Goal: Task Accomplishment & Management: Manage account settings

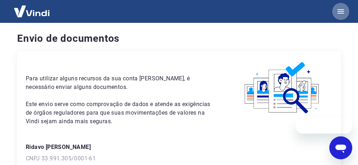
click at [342, 10] on icon "button" at bounding box center [340, 11] width 9 height 9
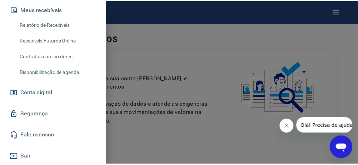
scroll to position [146, 0]
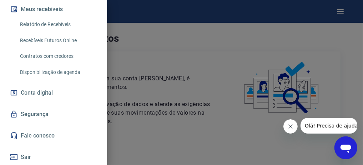
click at [54, 111] on link "Segurança" at bounding box center [54, 114] width 90 height 16
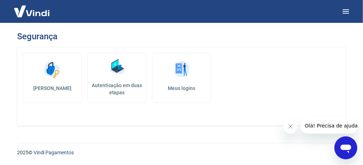
click at [127, 82] on h5 "Autenticação em duas etapas" at bounding box center [117, 89] width 52 height 14
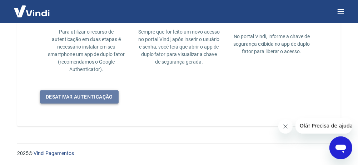
click at [102, 92] on link "Desativar autenticação" at bounding box center [79, 96] width 79 height 13
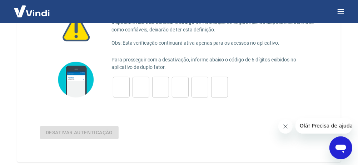
click at [120, 92] on input "tel" at bounding box center [121, 87] width 17 height 15
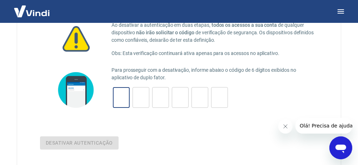
scroll to position [36, 0]
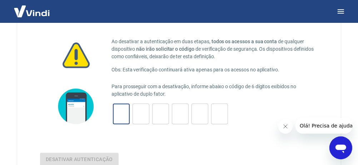
click at [121, 120] on input "tel" at bounding box center [121, 113] width 17 height 15
click at [125, 114] on input "tel" at bounding box center [121, 113] width 17 height 15
type input "1"
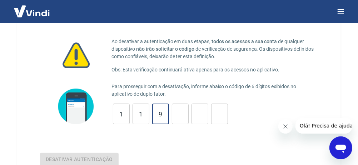
type input "9"
type input "7"
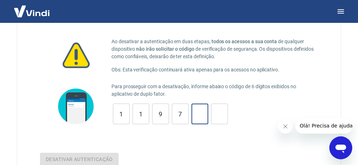
type input "6"
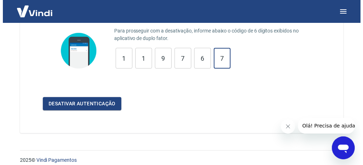
scroll to position [98, 0]
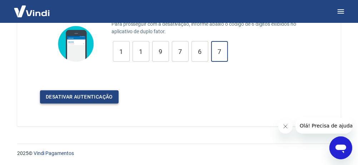
type input "7"
click at [92, 95] on button "Desativar autenticação" at bounding box center [79, 96] width 79 height 13
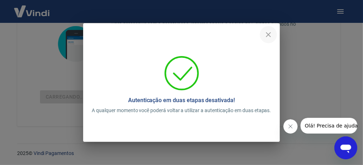
click at [268, 26] on button "close" at bounding box center [268, 34] width 17 height 17
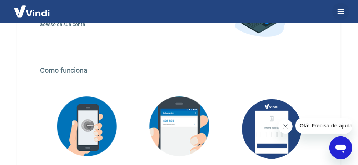
click at [343, 11] on icon "button" at bounding box center [340, 11] width 6 height 4
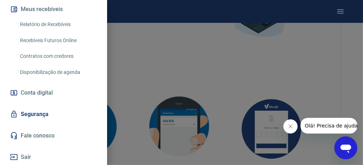
scroll to position [146, 0]
click at [40, 155] on button "Sair" at bounding box center [54, 157] width 90 height 16
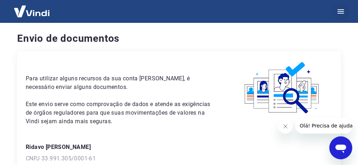
click at [342, 12] on icon "button" at bounding box center [340, 11] width 9 height 9
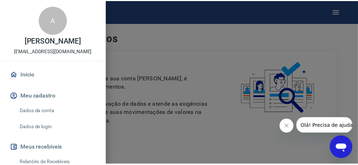
scroll to position [146, 0]
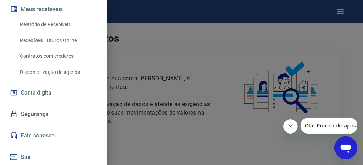
click at [50, 111] on link "Segurança" at bounding box center [54, 114] width 90 height 16
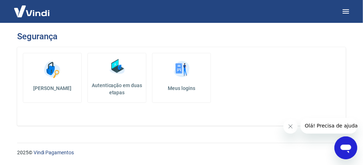
click at [120, 80] on link "Autenticação em duas etapas" at bounding box center [116, 78] width 59 height 50
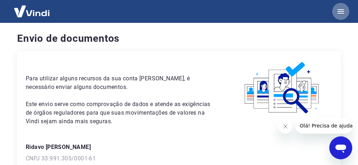
click at [339, 7] on icon "button" at bounding box center [340, 11] width 9 height 9
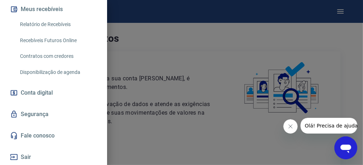
scroll to position [146, 0]
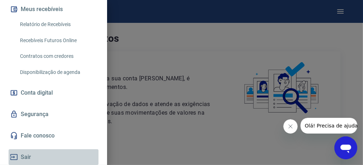
click at [83, 155] on button "Sair" at bounding box center [54, 157] width 90 height 16
